Goal: Task Accomplishment & Management: Manage account settings

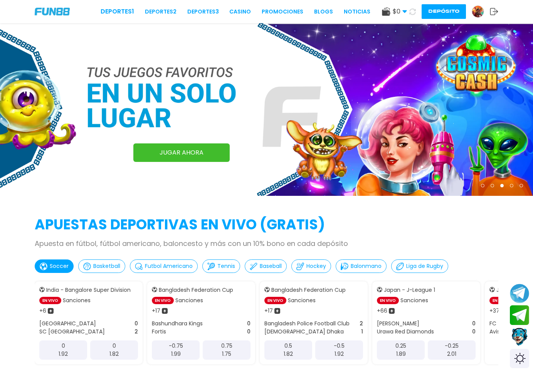
click at [478, 12] on img at bounding box center [478, 12] width 12 height 12
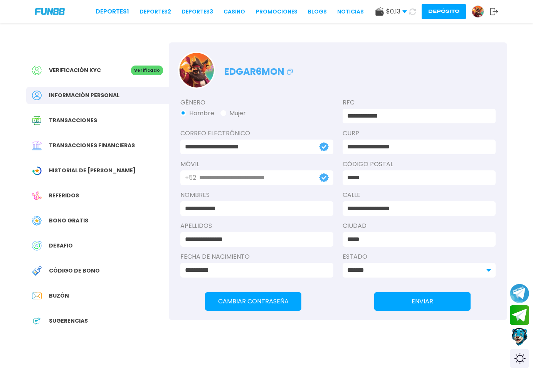
click at [432, 15] on button "Depósito" at bounding box center [444, 11] width 44 height 15
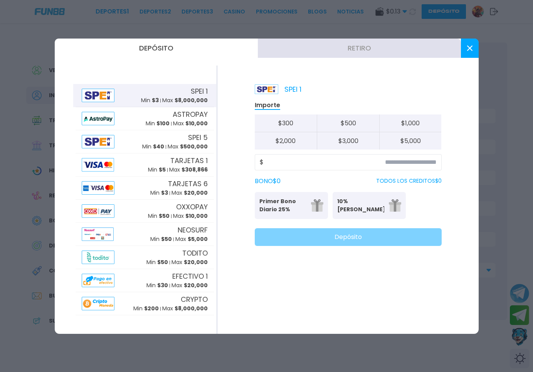
click at [281, 131] on button "$ 300" at bounding box center [286, 123] width 62 height 18
type input "***"
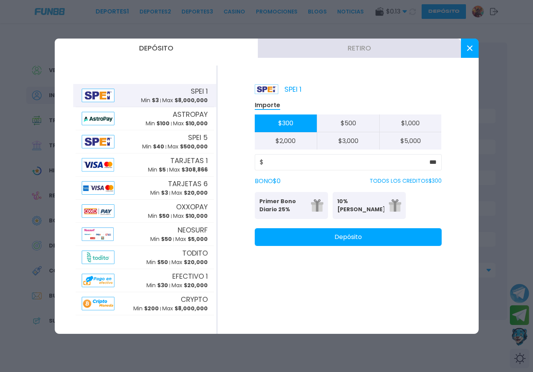
click at [469, 50] on icon at bounding box center [469, 47] width 5 height 5
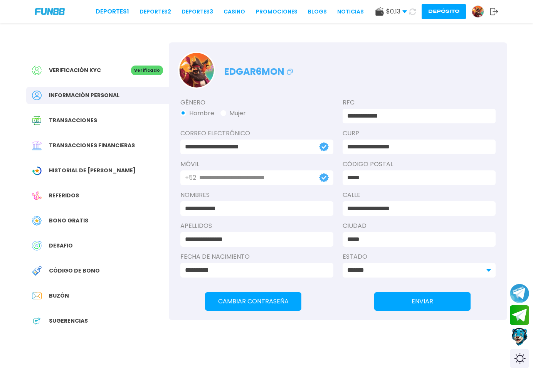
click at [491, 10] on use at bounding box center [494, 11] width 8 height 7
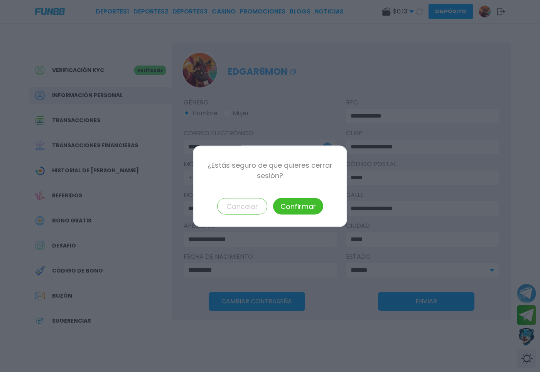
click at [299, 202] on button "Confirmar" at bounding box center [298, 206] width 50 height 17
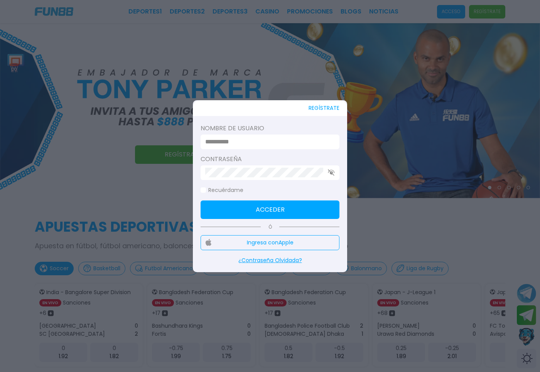
click at [294, 148] on div at bounding box center [269, 142] width 139 height 15
drag, startPoint x: 293, startPoint y: 148, endPoint x: 281, endPoint y: 146, distance: 12.4
click at [293, 148] on div at bounding box center [269, 142] width 139 height 15
drag, startPoint x: 280, startPoint y: 146, endPoint x: 256, endPoint y: 145, distance: 24.0
click at [277, 146] on div at bounding box center [269, 142] width 139 height 15
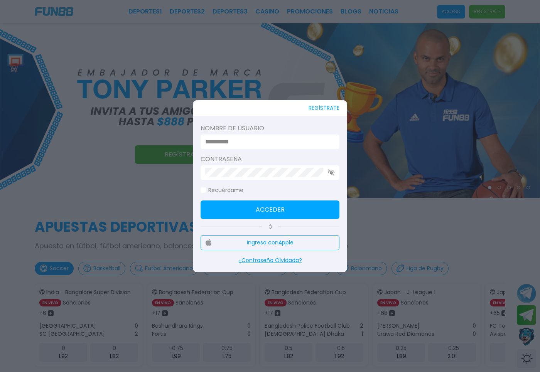
drag, startPoint x: 256, startPoint y: 145, endPoint x: 239, endPoint y: 145, distance: 16.2
click at [255, 145] on input at bounding box center [267, 141] width 125 height 9
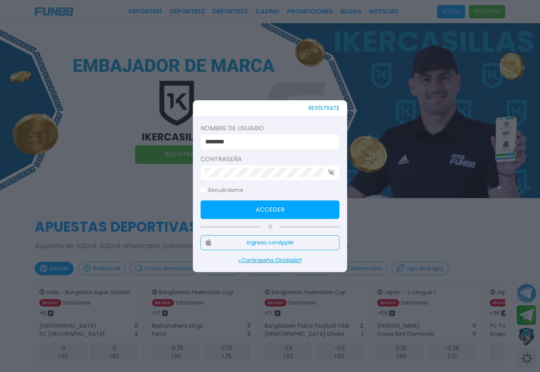
type input "********"
click at [266, 206] on button "Acceder" at bounding box center [269, 209] width 139 height 18
